Goal: Task Accomplishment & Management: Manage account settings

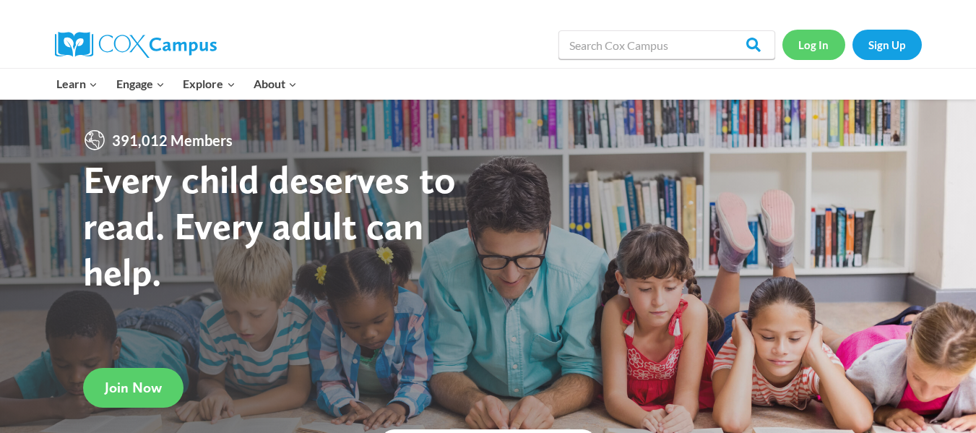
click at [808, 40] on link "Log In" at bounding box center [814, 45] width 63 height 30
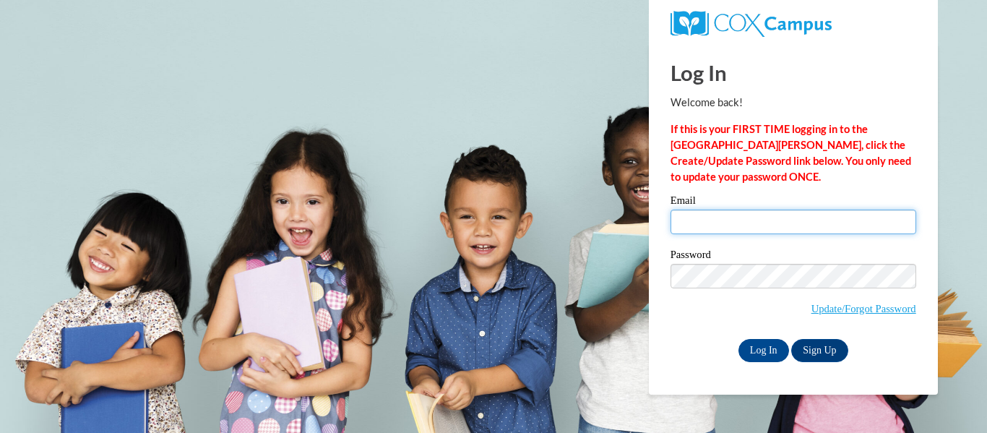
click at [758, 230] on input "Email" at bounding box center [794, 222] width 246 height 25
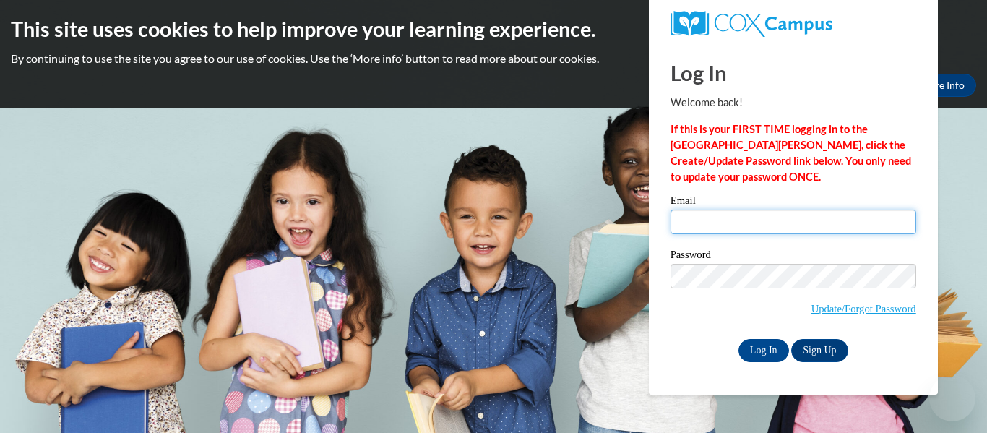
type input "[EMAIL_ADDRESS][DOMAIN_NAME]"
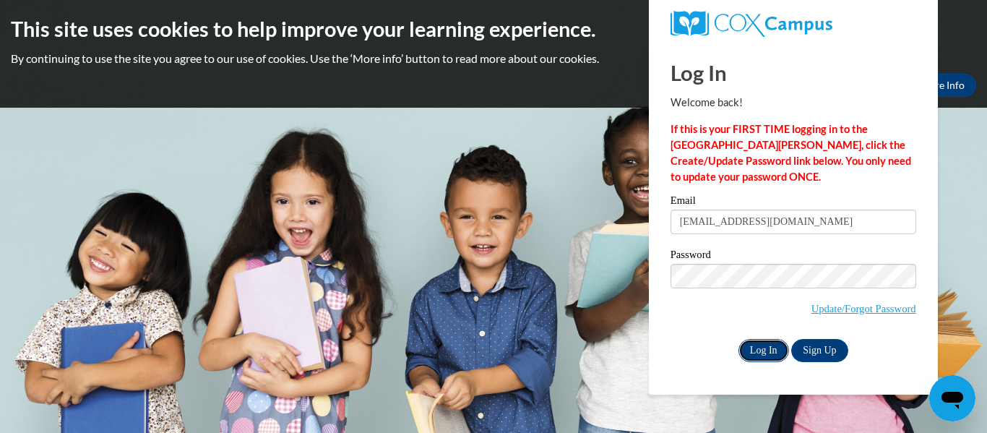
click at [765, 352] on input "Log In" at bounding box center [764, 350] width 51 height 23
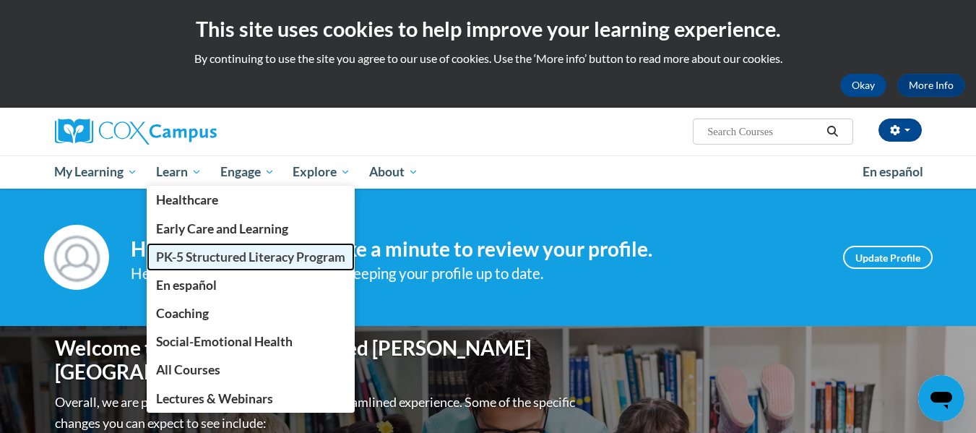
click at [196, 259] on span "PK-5 Structured Literacy Program" at bounding box center [250, 256] width 189 height 15
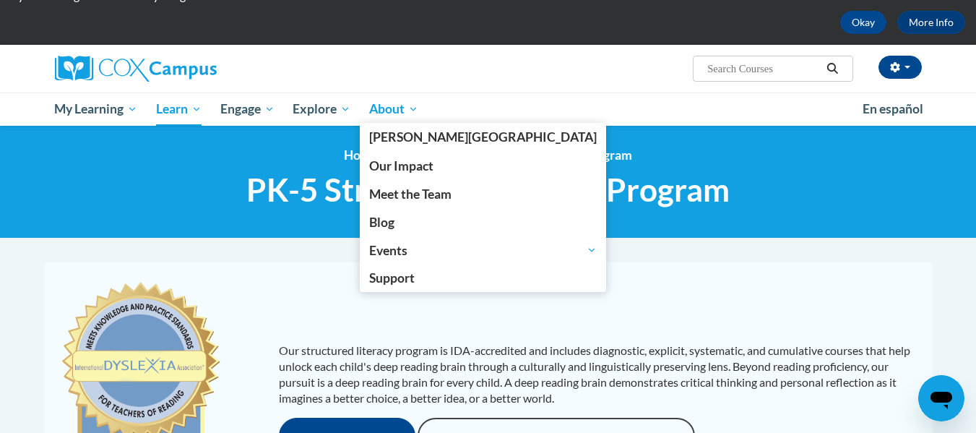
scroll to position [60, 0]
